Goal: Transaction & Acquisition: Obtain resource

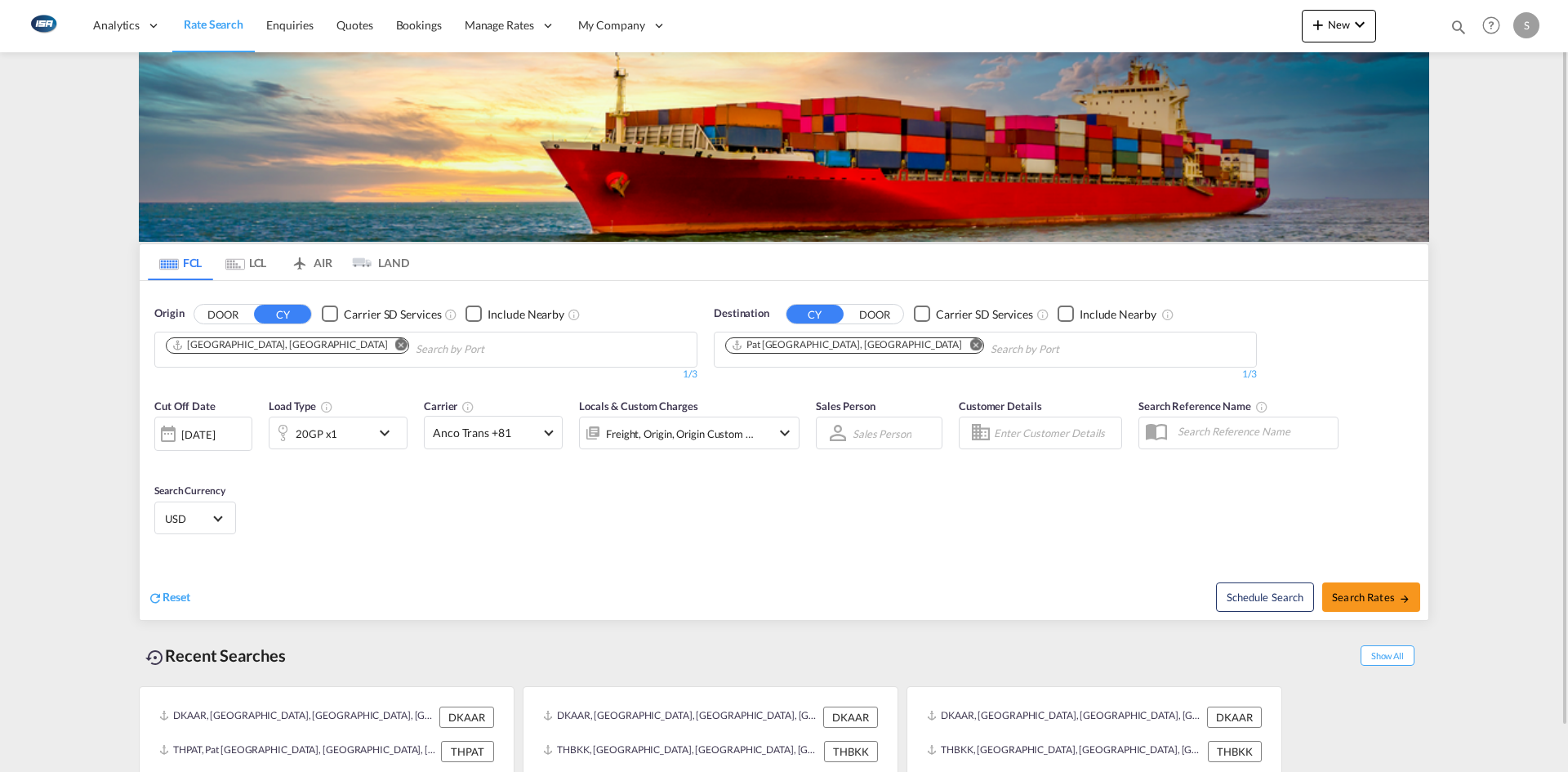
click at [970, 346] on md-icon "Remove" at bounding box center [976, 344] width 12 height 12
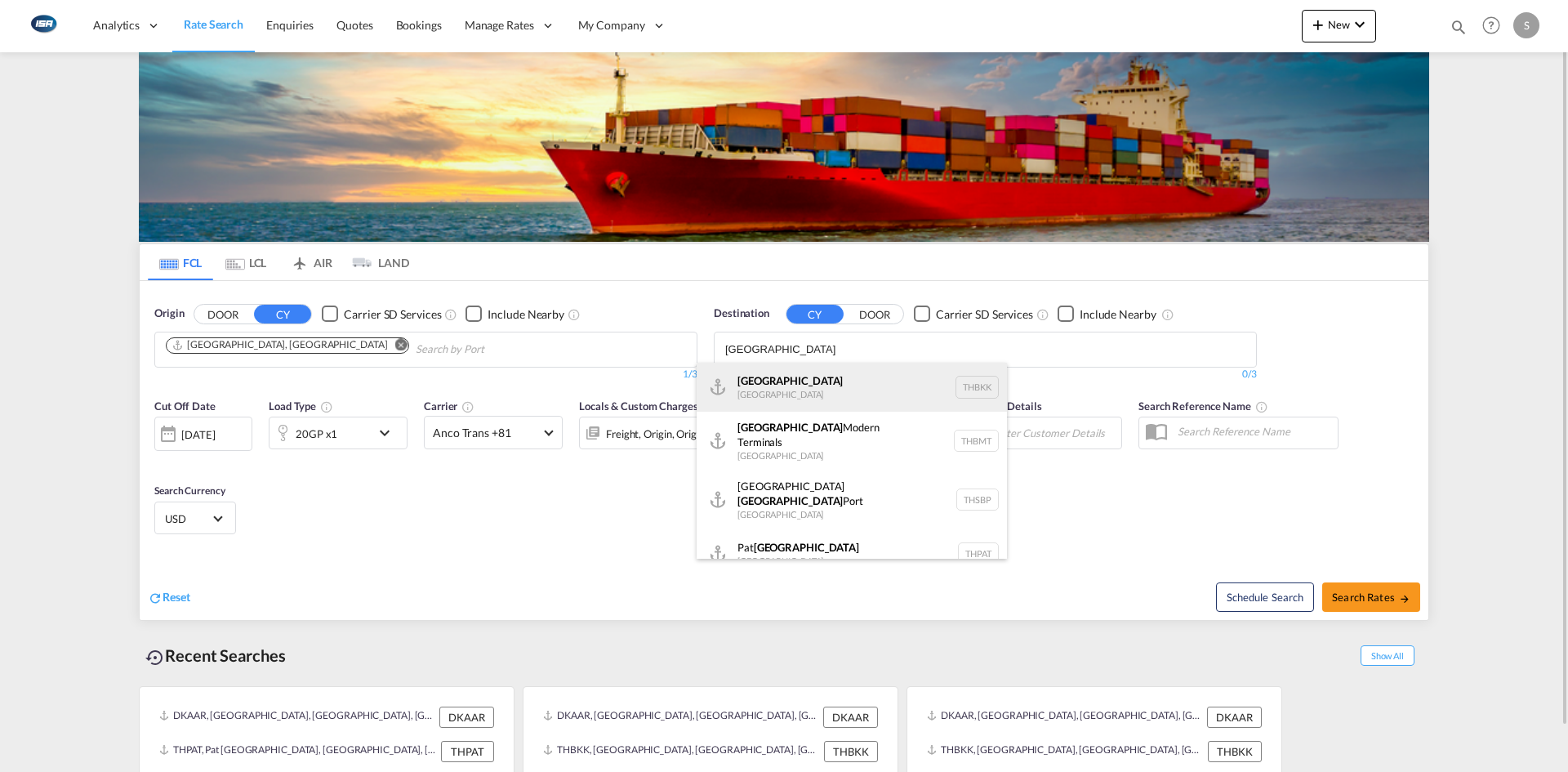
type input "[GEOGRAPHIC_DATA]"
click at [830, 391] on div "[GEOGRAPHIC_DATA] [GEOGRAPHIC_DATA] THBKK" at bounding box center [851, 387] width 310 height 49
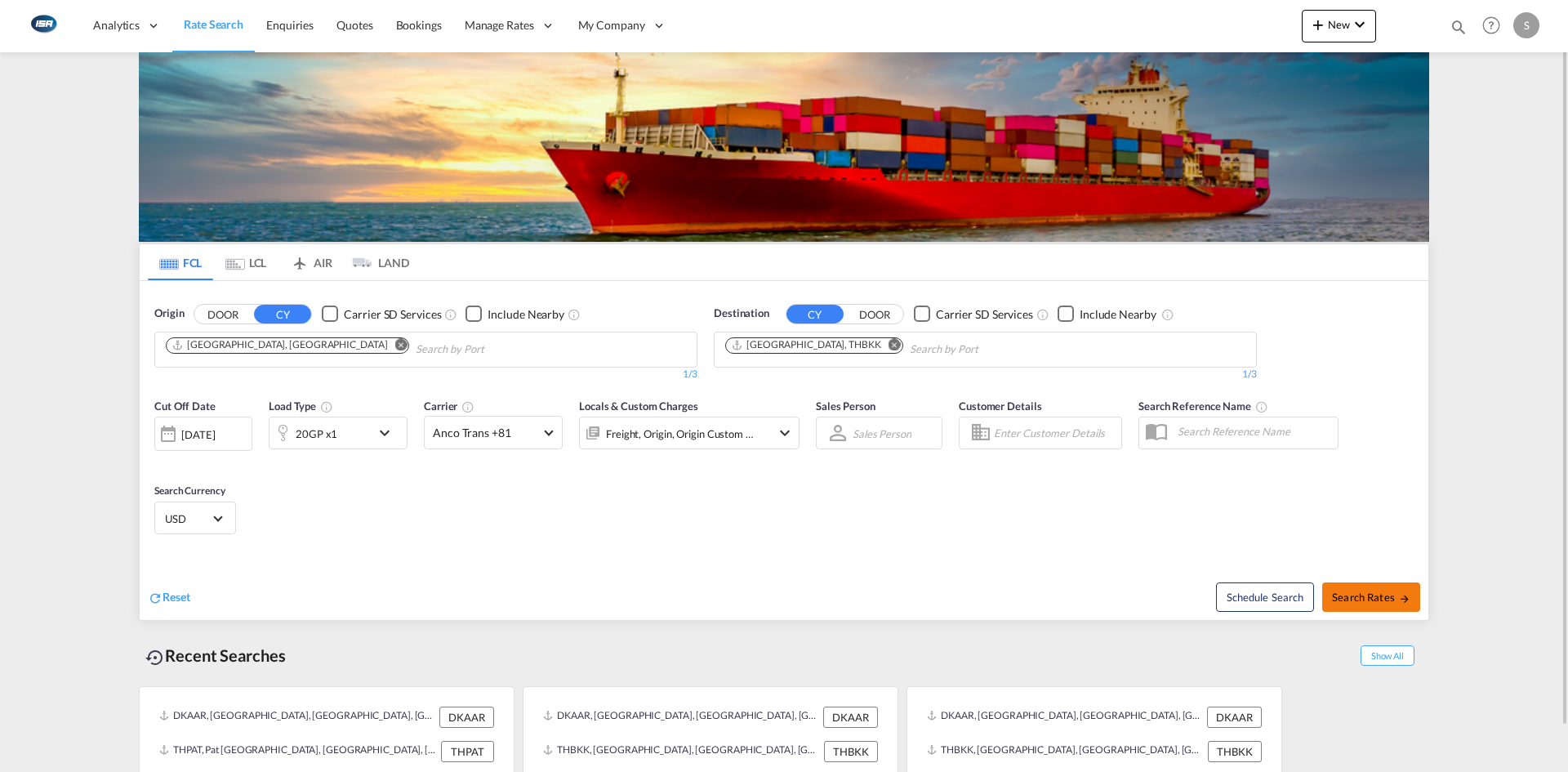
click at [1387, 594] on span "Search Rates" at bounding box center [1370, 597] width 78 height 13
type input "DKAAR to THBKK / [DATE]"
